Goal: Information Seeking & Learning: Understand process/instructions

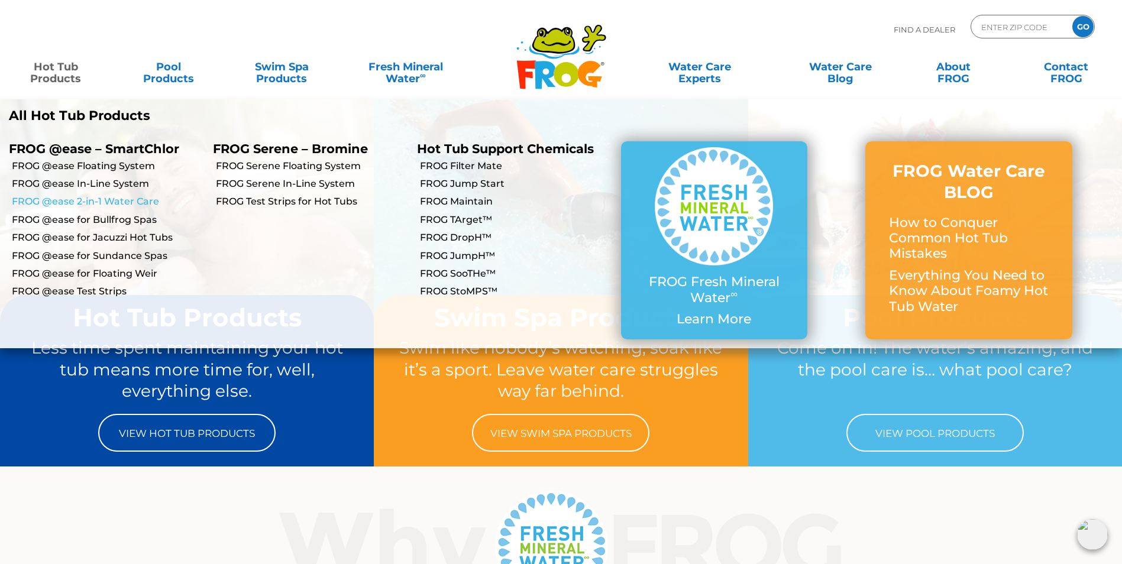
click at [137, 202] on link "FROG @ease 2-in-1 Water Care" at bounding box center [108, 201] width 192 height 13
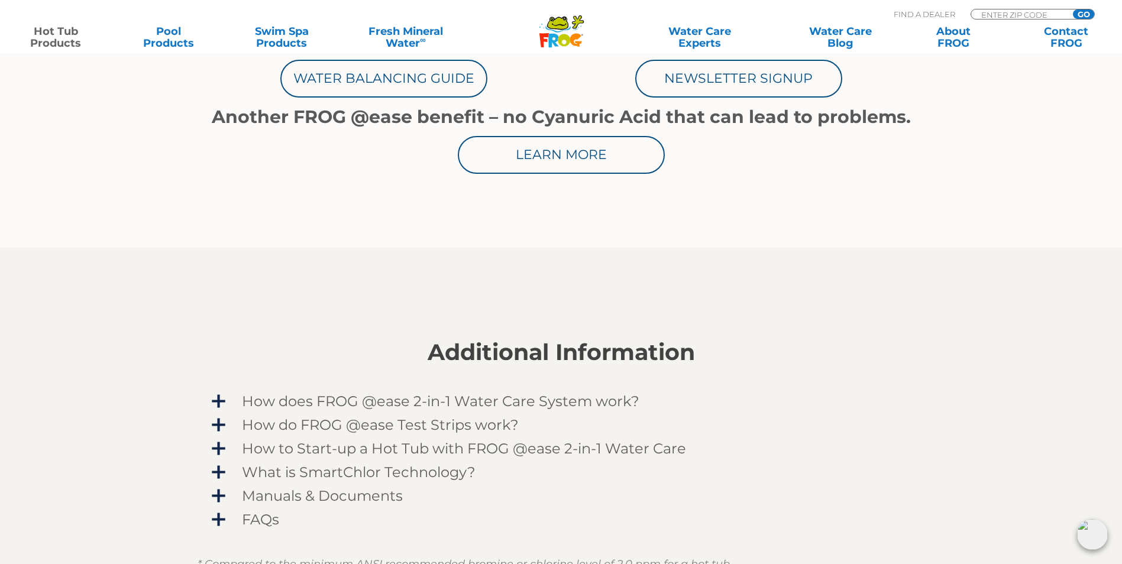
scroll to position [769, 0]
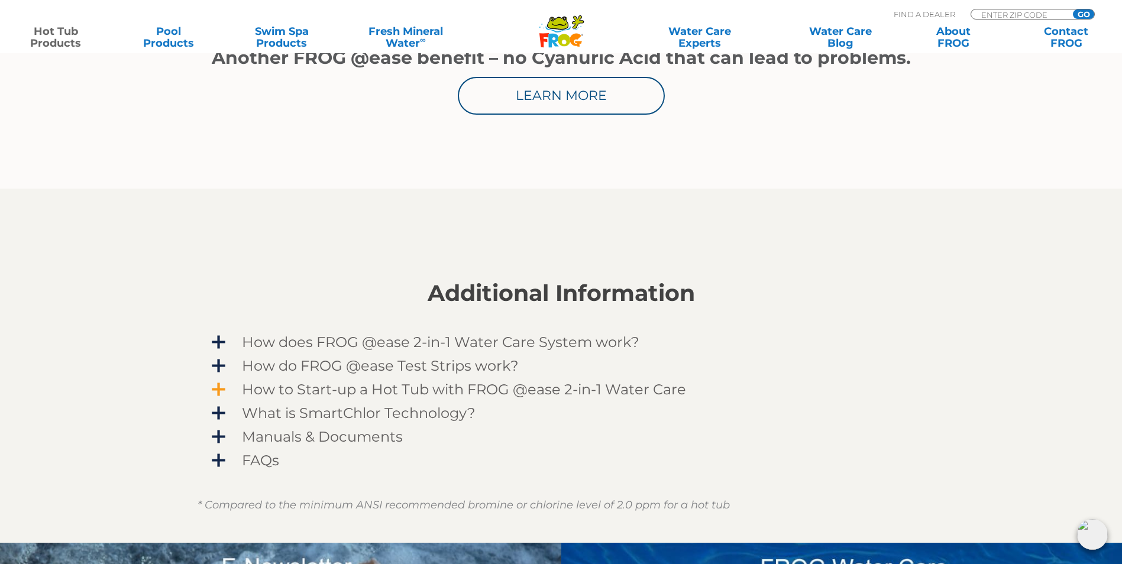
click at [338, 391] on span "How to Start-up a Hot Tub with FROG @ease 2-in-1 Water Care" at bounding box center [569, 389] width 688 height 16
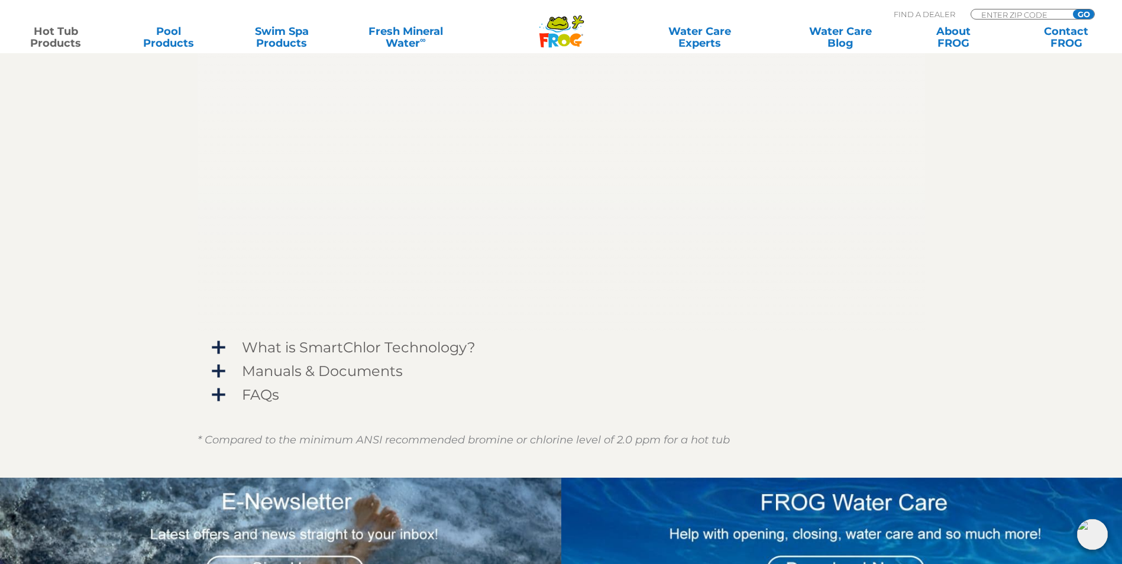
scroll to position [1242, 0]
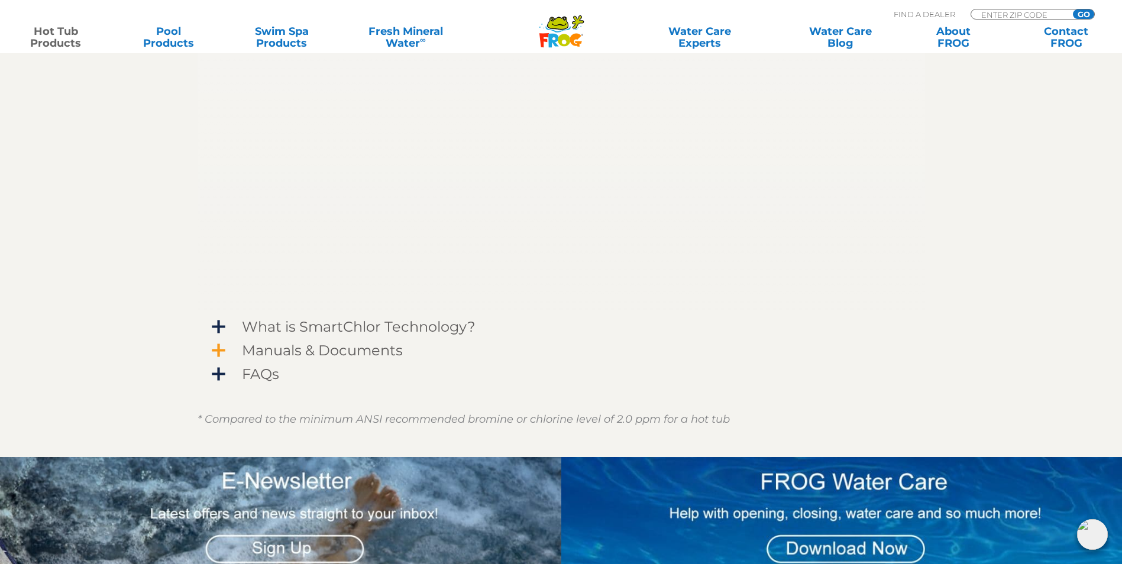
click at [274, 354] on span "Manuals & Documents" at bounding box center [569, 350] width 688 height 16
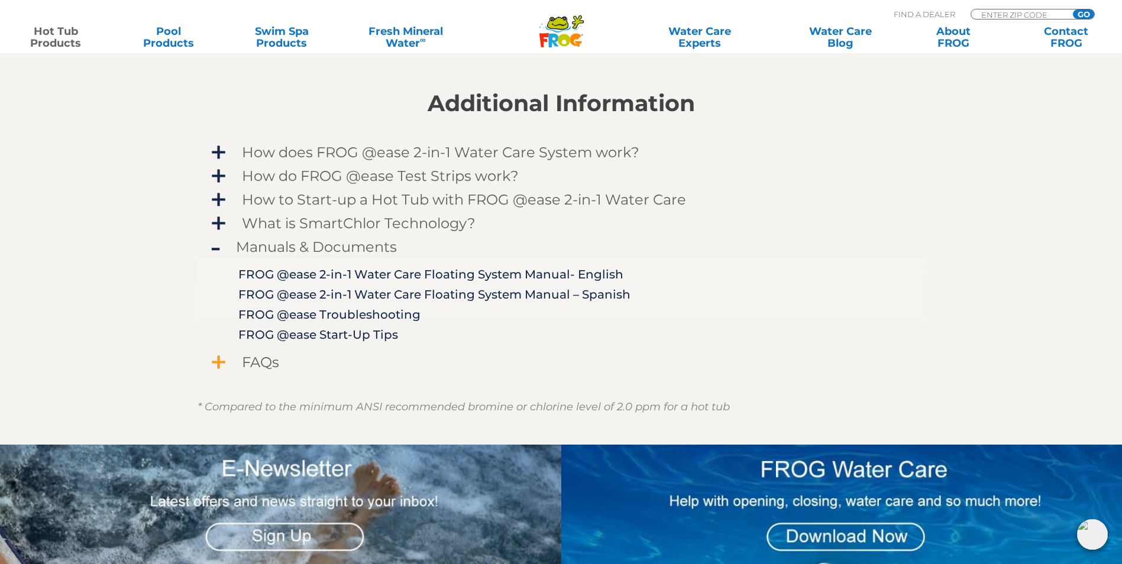
scroll to position [992, 0]
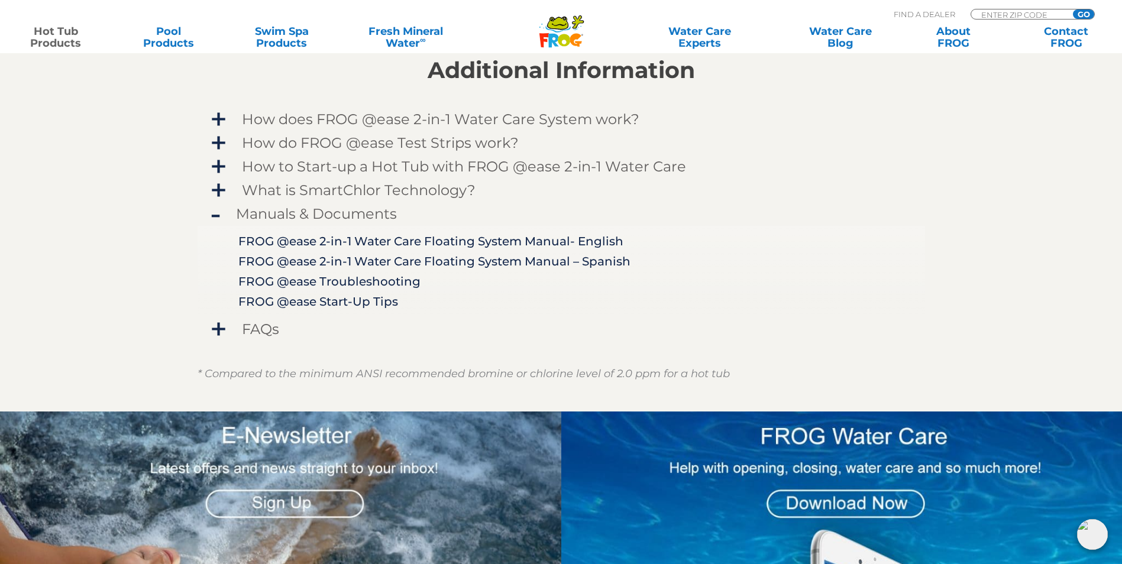
click at [376, 309] on div "FROG @ease 2-in-1 Water Care Floating System Manual- English FROG @ease 2-in-1 …" at bounding box center [562, 271] width 728 height 92
click at [376, 302] on link "FROG @ease Start-Up Tips" at bounding box center [318, 302] width 160 height 14
click at [348, 248] on link "FROG @ease 2-in-1 Water Care Floating System Manual- English" at bounding box center [430, 241] width 385 height 14
click at [471, 141] on span "How do FROG @ease Test Strips work?" at bounding box center [569, 143] width 688 height 16
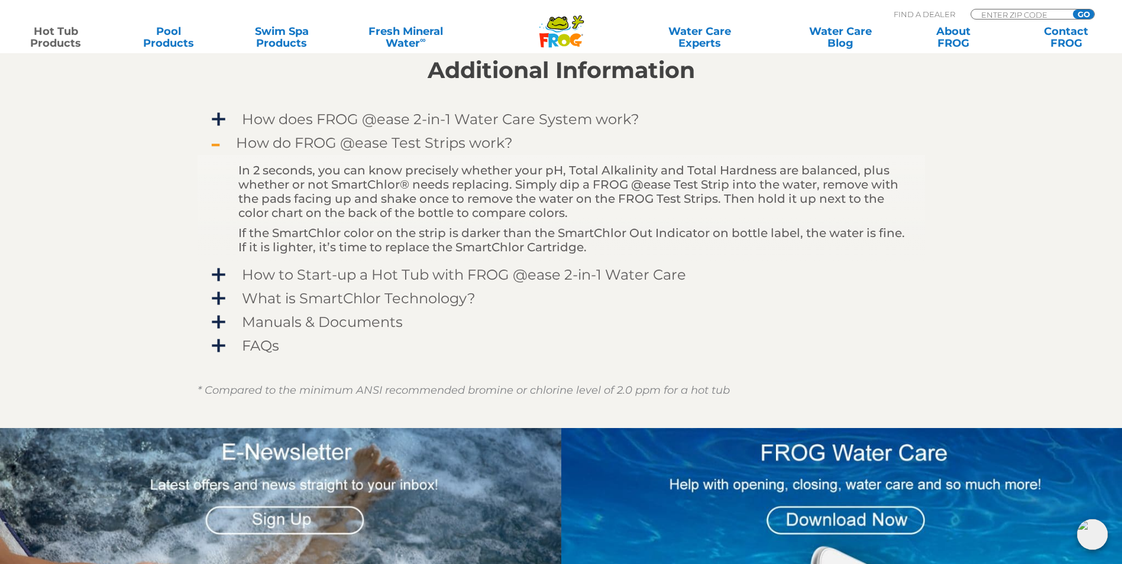
click at [471, 141] on span "How do FROG @ease Test Strips work?" at bounding box center [569, 143] width 688 height 16
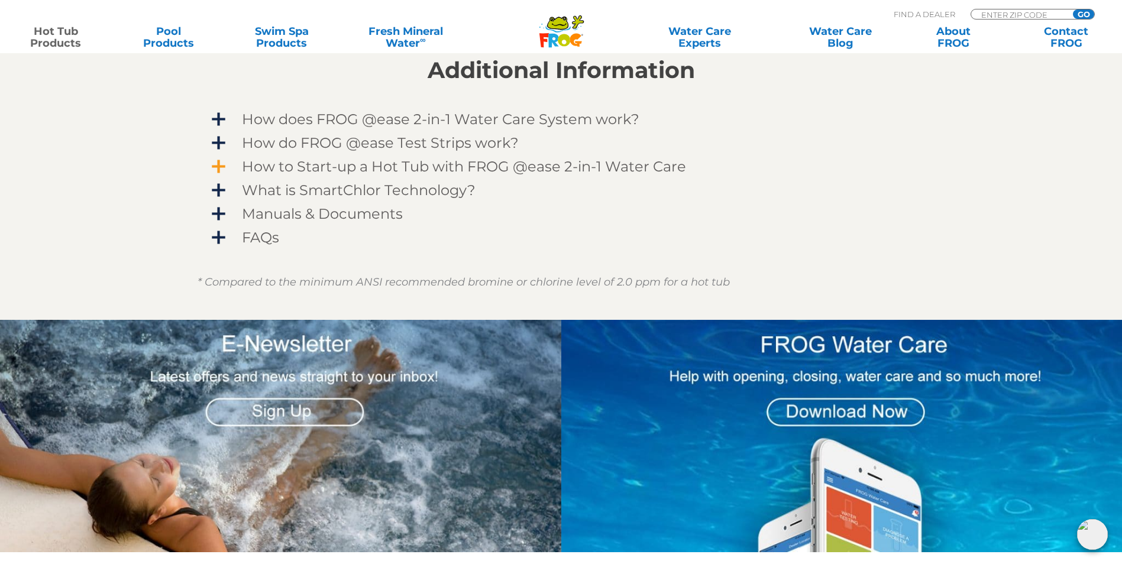
click at [478, 160] on span "How to Start-up a Hot Tub with FROG @ease 2-in-1 Water Care" at bounding box center [569, 167] width 688 height 16
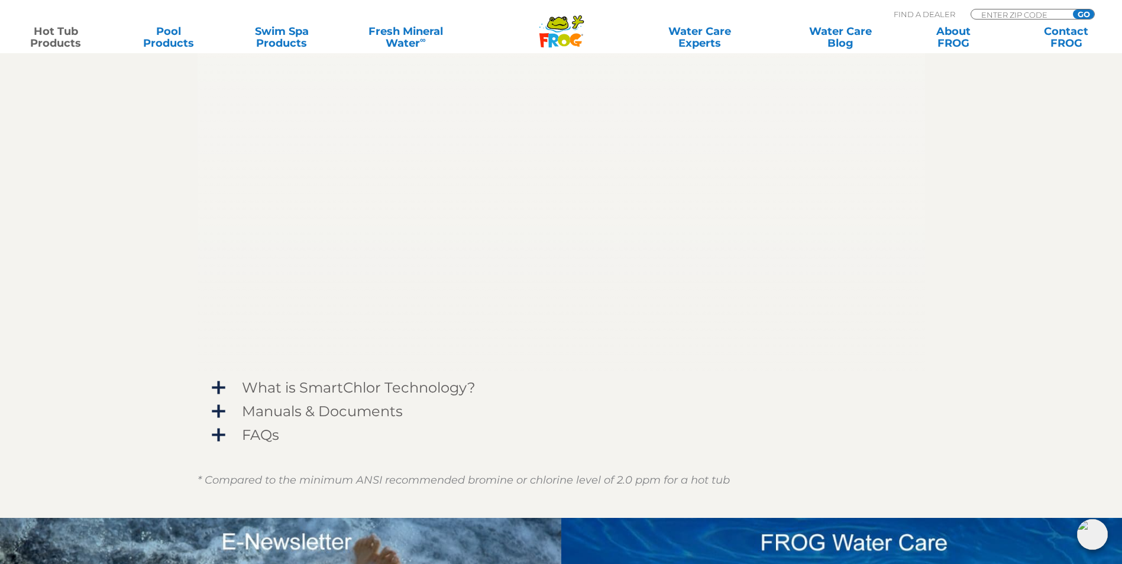
scroll to position [1288, 0]
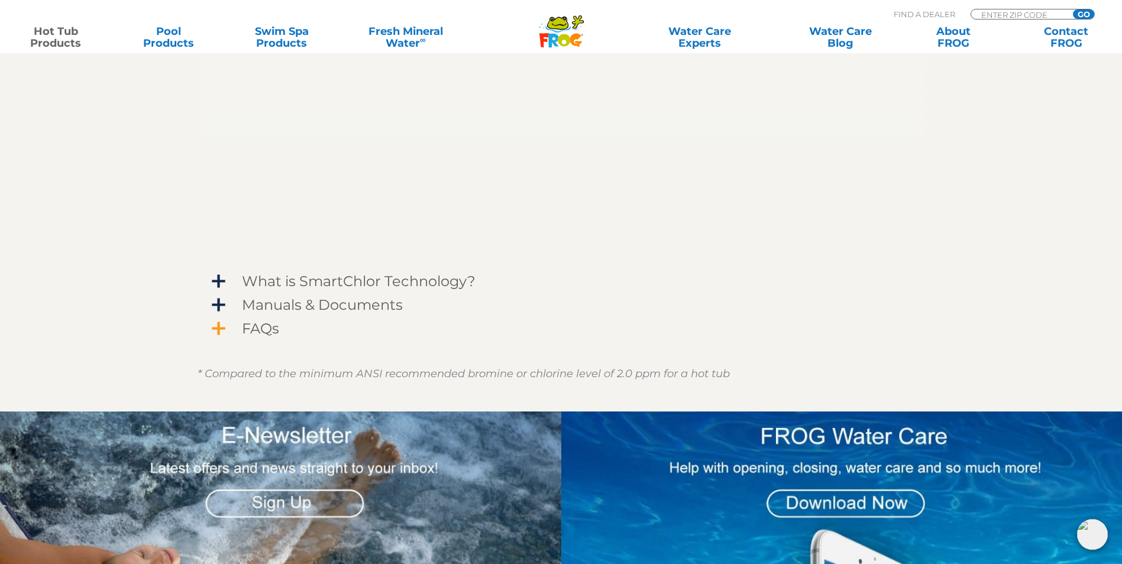
click at [253, 335] on span "FAQs" at bounding box center [569, 329] width 688 height 16
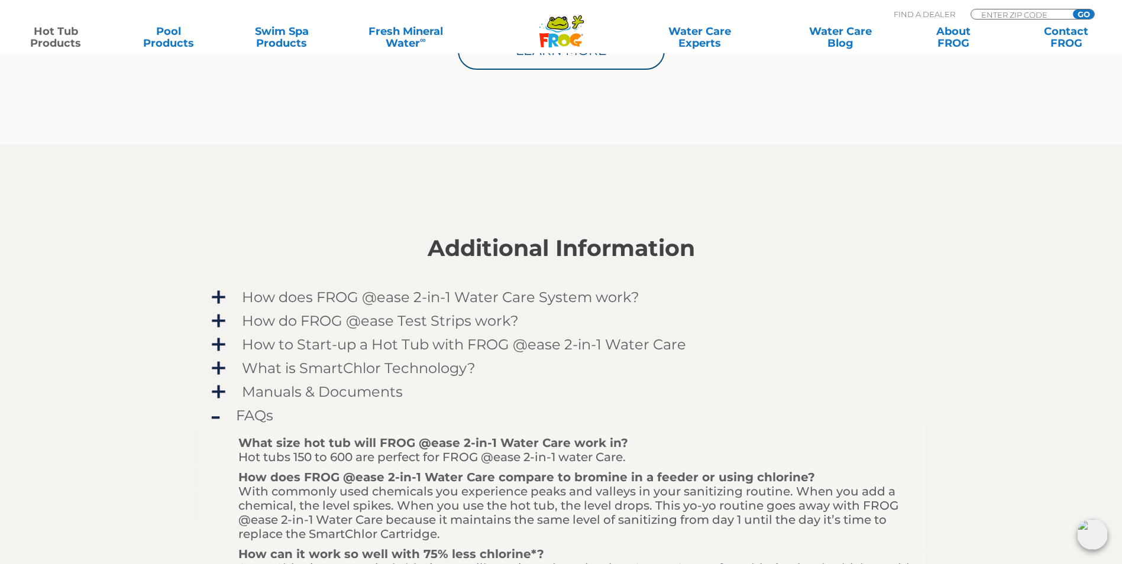
scroll to position [816, 0]
click at [413, 298] on span "How does FROG @ease 2-in-1 Water Care System work?" at bounding box center [569, 295] width 688 height 16
